Goal: Find specific page/section: Find specific page/section

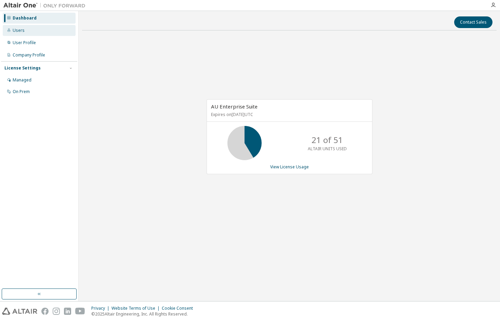
click at [19, 31] on div "Users" at bounding box center [19, 30] width 12 height 5
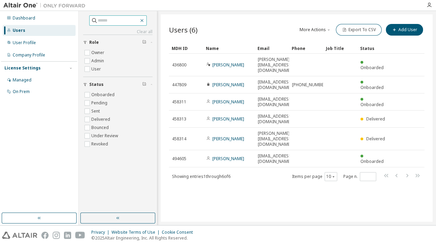
click at [145, 22] on icon "button" at bounding box center [141, 20] width 5 height 5
